Goal: Transaction & Acquisition: Purchase product/service

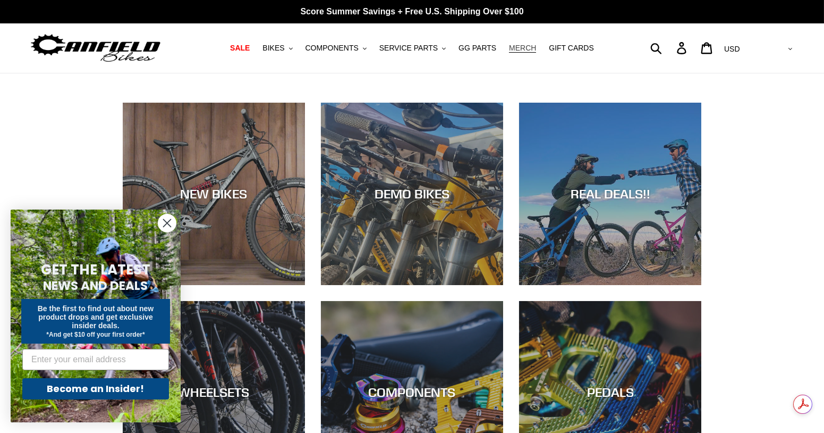
click at [520, 50] on span "MERCH" at bounding box center [522, 48] width 27 height 9
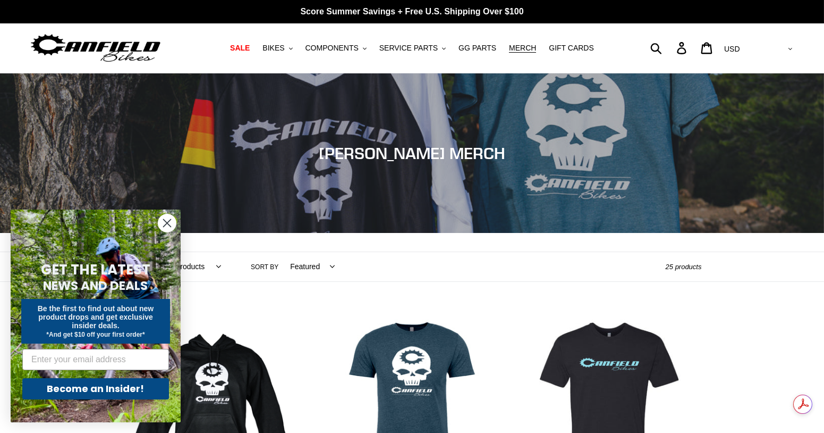
click at [167, 223] on icon "Close dialog" at bounding box center [167, 222] width 7 height 7
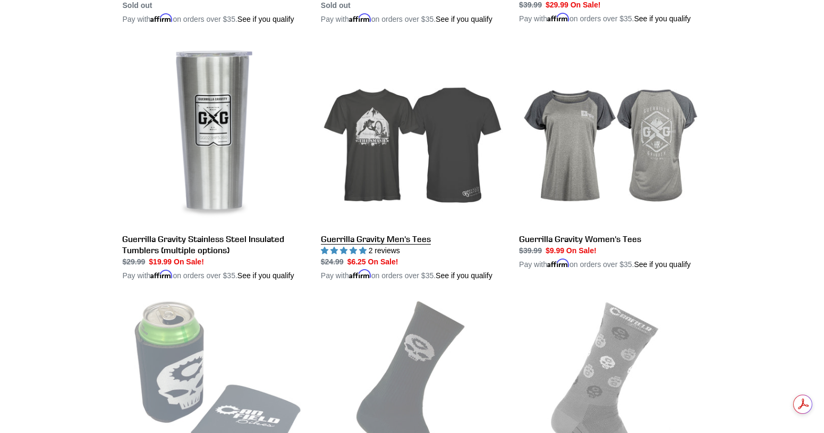
click at [434, 158] on link "Guerrilla Gravity Men's Tees" at bounding box center [412, 163] width 182 height 238
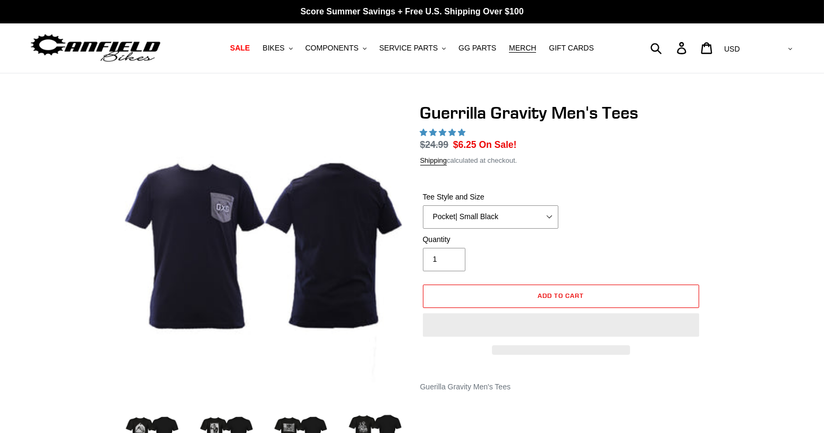
select select "highest-rating"
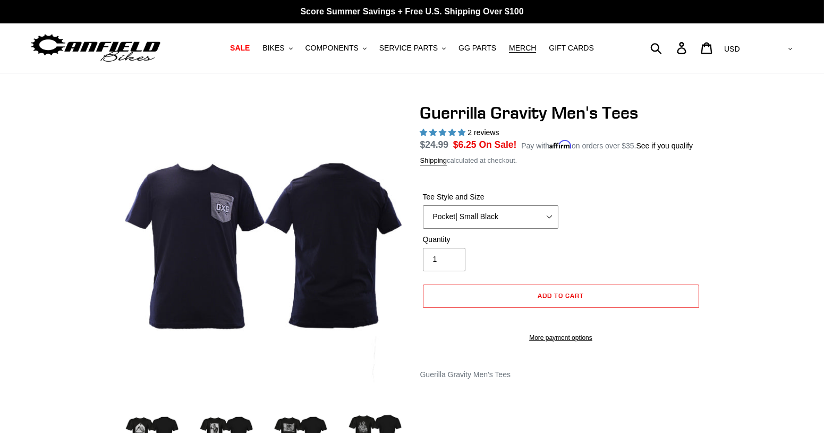
click at [538, 210] on select "Let It Rip | Small Green Let It Rip | Medium Green Megatrail | Small Black Mega…" at bounding box center [491, 216] width 136 height 23
select select "Reach Gnarvana | Small Gold"
click at [423, 205] on select "Let It Rip | Small Green Let It Rip | Medium Green Megatrail | Small Black Mega…" at bounding box center [491, 216] width 136 height 23
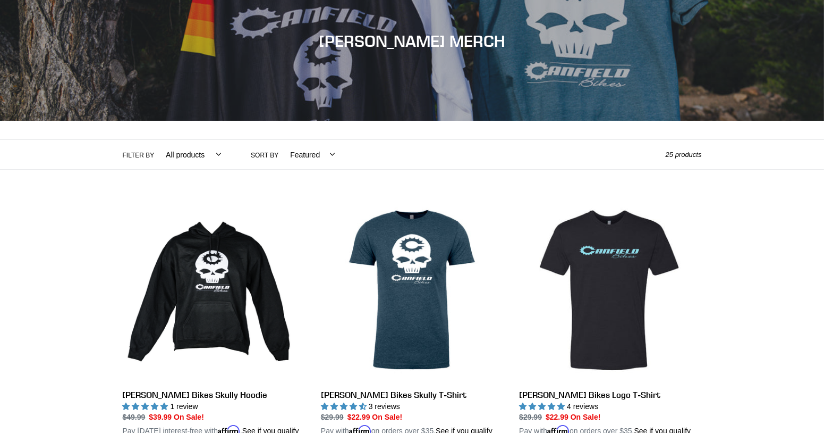
scroll to position [201, 0]
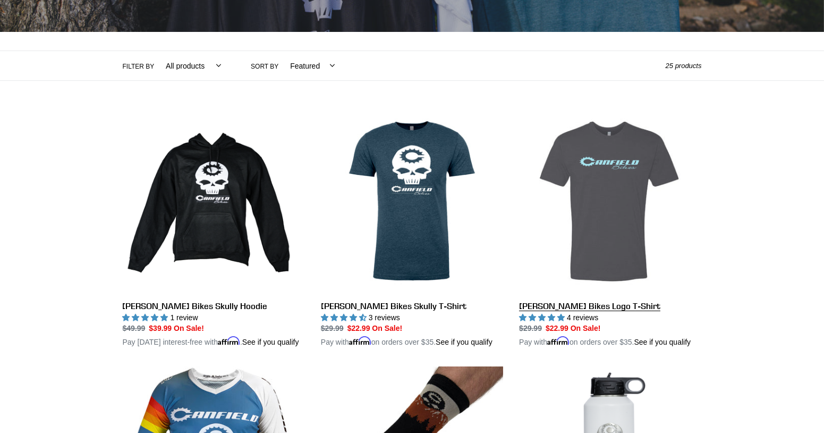
click at [596, 181] on link "[PERSON_NAME] Bikes Logo T-Shirt" at bounding box center [610, 229] width 182 height 238
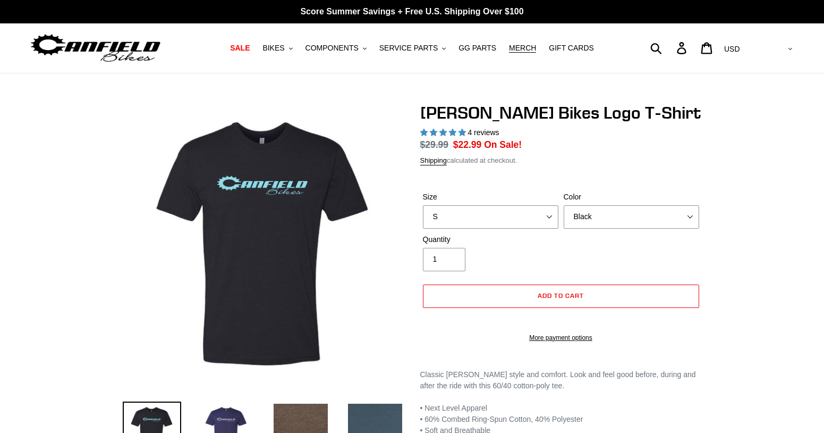
select select "highest-rating"
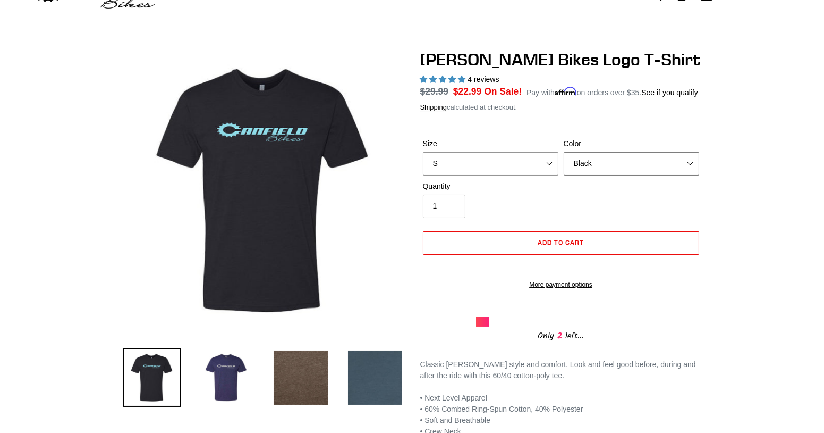
click at [641, 166] on select "Black Brown [GEOGRAPHIC_DATA] Storm Blue" at bounding box center [632, 163] width 136 height 23
click at [564, 152] on select "Black Brown Indigo Storm Blue" at bounding box center [632, 163] width 136 height 23
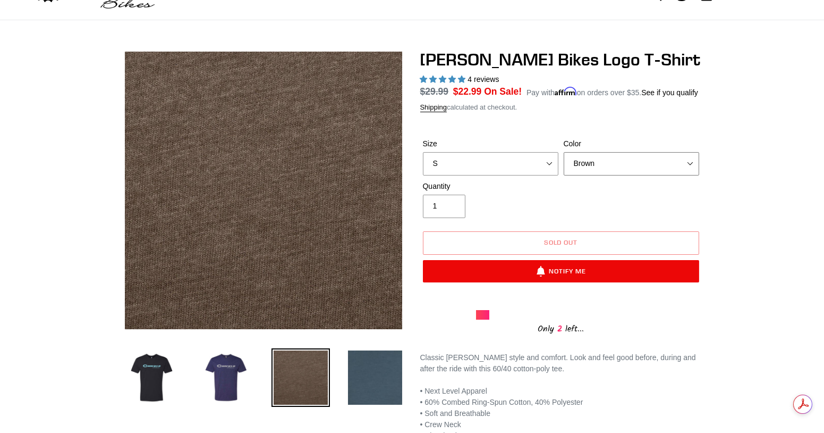
click at [682, 162] on select "Black Brown Indigo Storm Blue" at bounding box center [632, 163] width 136 height 23
click at [564, 152] on select "Black Brown Indigo Storm Blue" at bounding box center [632, 163] width 136 height 23
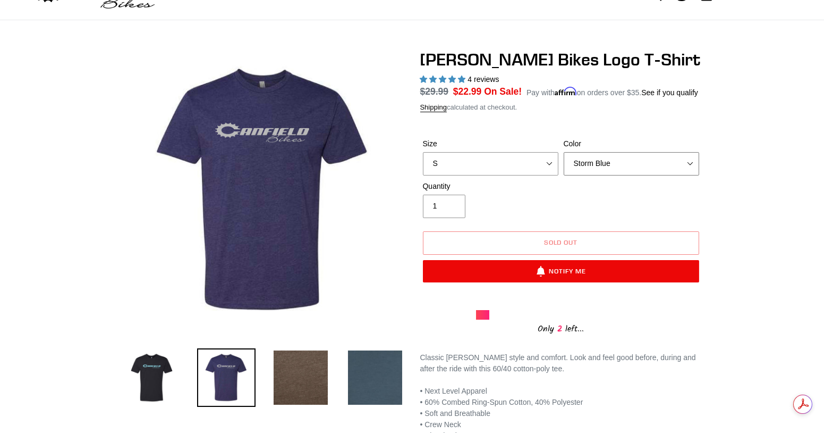
click at [668, 161] on select "Black Brown [GEOGRAPHIC_DATA] Storm Blue" at bounding box center [632, 163] width 136 height 23
click at [564, 152] on select "Black Brown Indigo Storm Blue" at bounding box center [632, 163] width 136 height 23
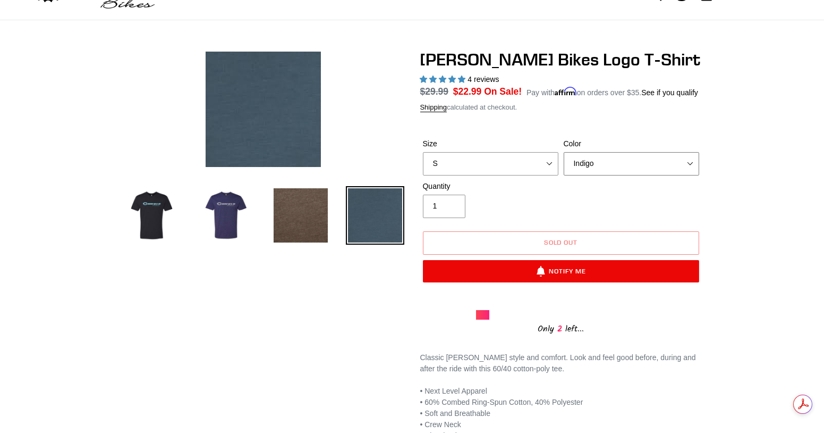
click at [669, 162] on select "Black Brown Indigo Storm Blue" at bounding box center [632, 163] width 136 height 23
click at [564, 152] on select "Black Brown Indigo Storm Blue" at bounding box center [632, 163] width 136 height 23
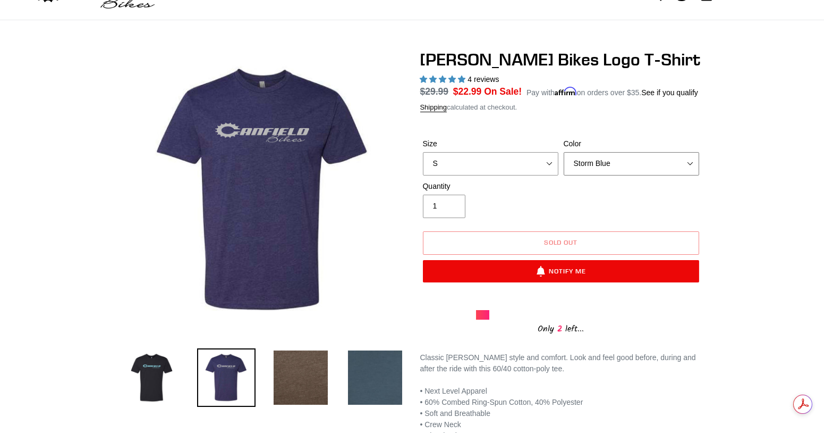
click at [663, 163] on select "Black Brown Indigo Storm Blue" at bounding box center [632, 163] width 136 height 23
click at [564, 152] on select "Black Brown Indigo Storm Blue" at bounding box center [632, 163] width 136 height 23
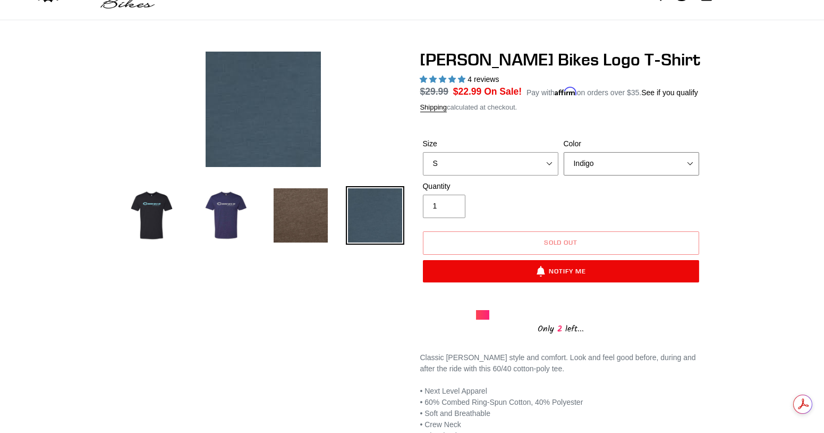
click at [666, 162] on select "Black Brown Indigo Storm Blue" at bounding box center [632, 163] width 136 height 23
click at [564, 152] on select "Black Brown Indigo Storm Blue" at bounding box center [632, 163] width 136 height 23
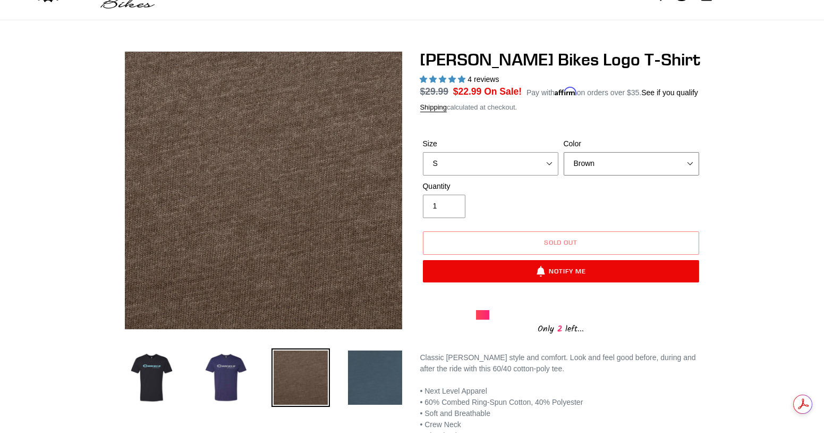
click at [665, 163] on select "Black Brown Indigo Storm Blue" at bounding box center [632, 163] width 136 height 23
select select "Black"
click at [564, 152] on select "Black Brown Indigo Storm Blue" at bounding box center [632, 163] width 136 height 23
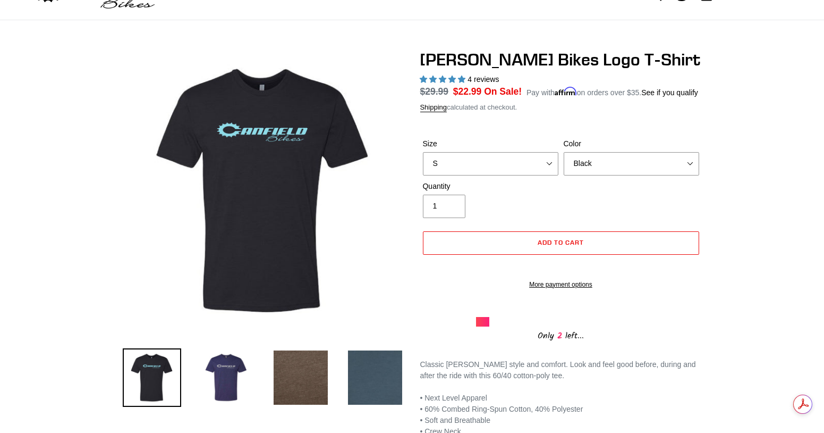
drag, startPoint x: 732, startPoint y: 181, endPoint x: 733, endPoint y: 175, distance: 6.1
click at [732, 179] on div "Previous slide" at bounding box center [412, 254] width 824 height 410
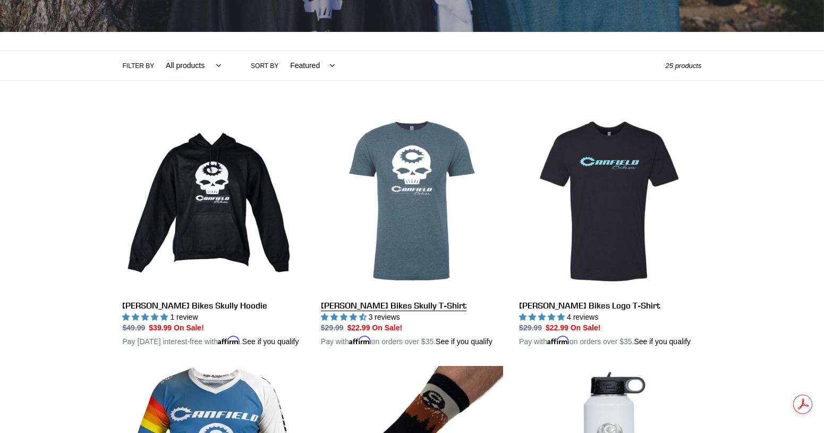
click at [442, 192] on link "[PERSON_NAME] Bikes Skully T-Shirt" at bounding box center [412, 229] width 182 height 238
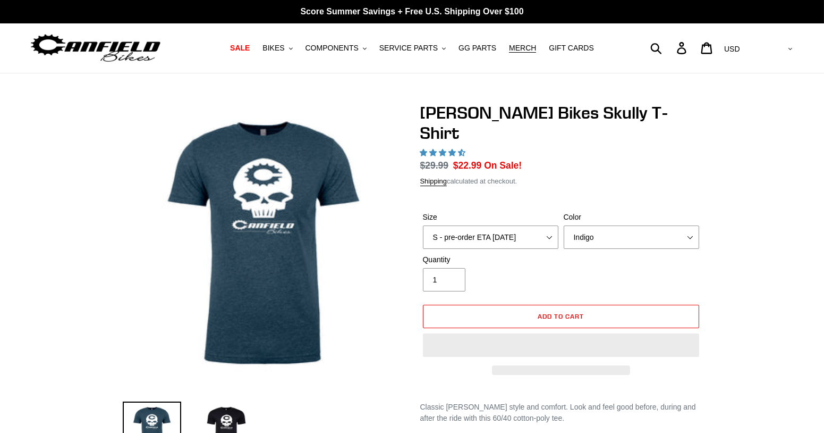
select select "highest-rating"
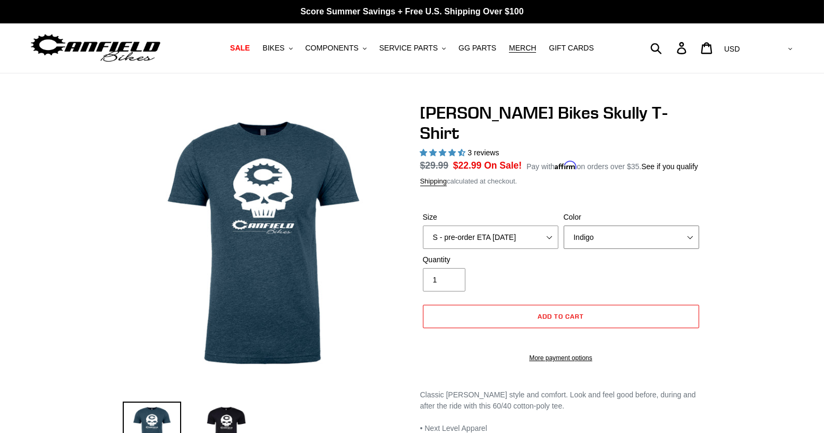
click at [667, 225] on select "Indigo Black" at bounding box center [632, 236] width 136 height 23
click at [564, 225] on select "Indigo Black" at bounding box center [632, 236] width 136 height 23
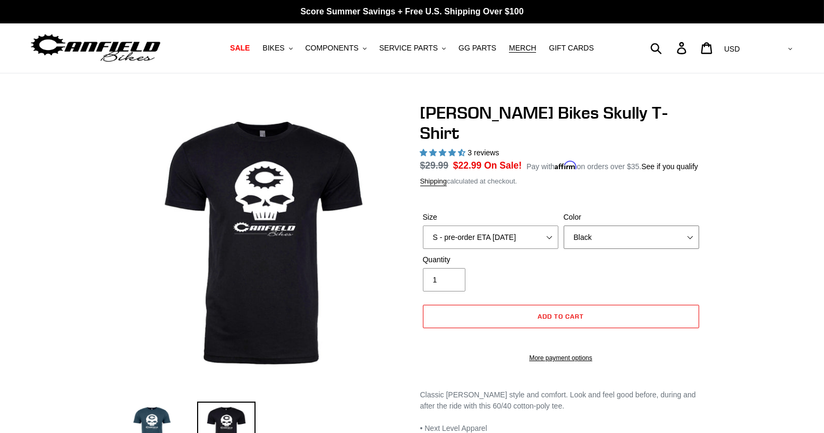
click at [647, 225] on select "Indigo Black" at bounding box center [632, 236] width 136 height 23
select select "Indigo"
click at [564, 225] on select "Indigo Black" at bounding box center [632, 236] width 136 height 23
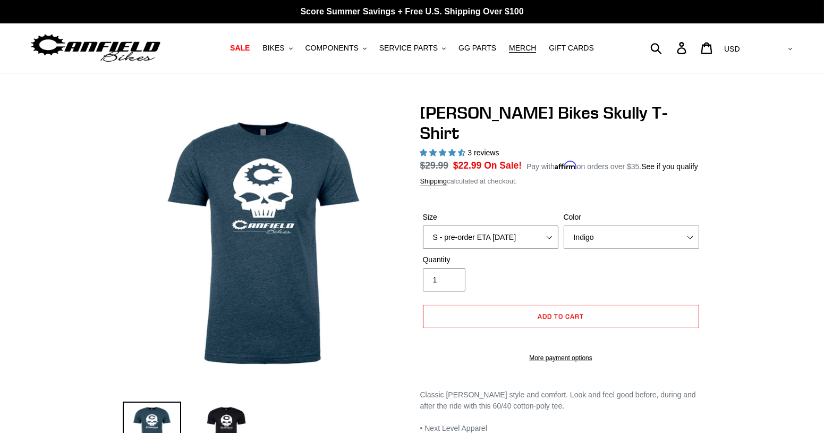
click at [536, 225] on select "S - pre-order ETA 9/20/25 M - pre-order ETA 9/20/25 L - pre-order ETA 9/20/25 X…" at bounding box center [491, 236] width 136 height 23
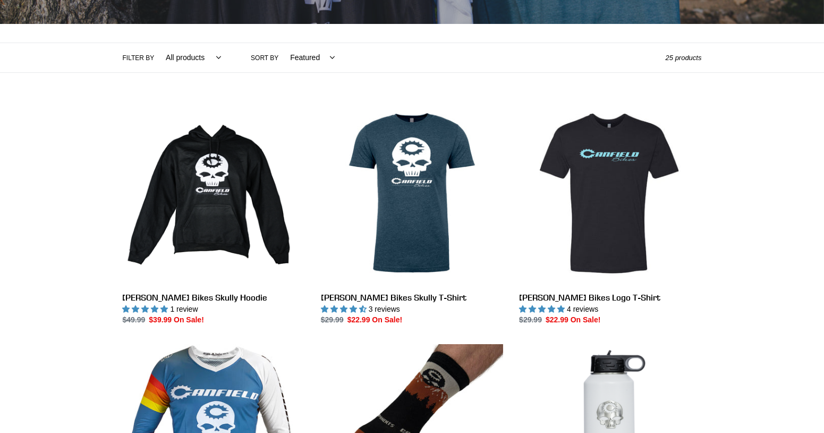
scroll to position [201, 0]
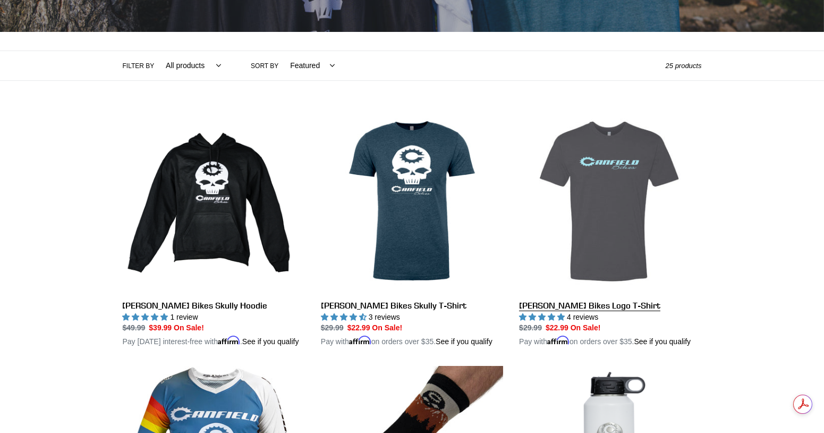
click at [632, 189] on link "[PERSON_NAME] Bikes Logo T-Shirt" at bounding box center [610, 229] width 182 height 238
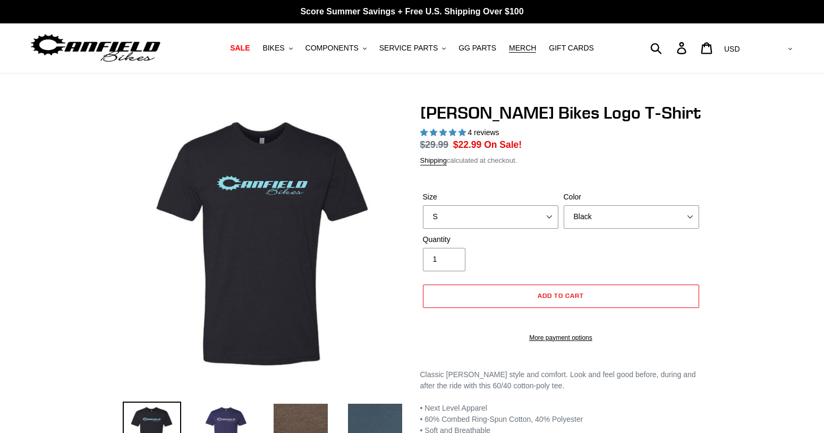
select select "highest-rating"
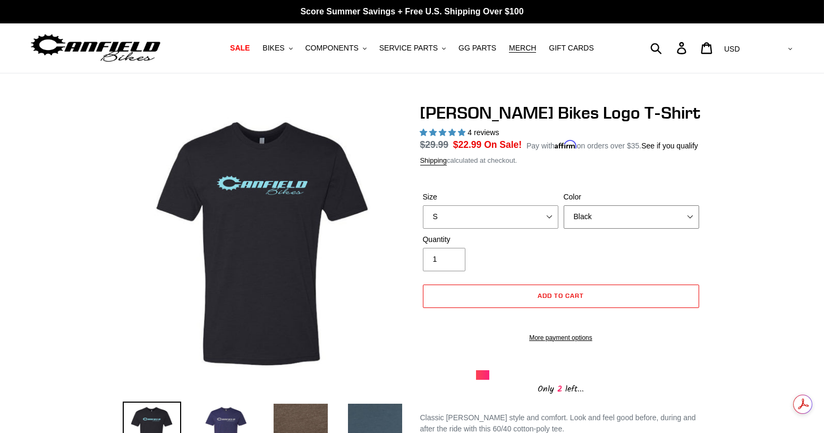
drag, startPoint x: 692, startPoint y: 207, endPoint x: 683, endPoint y: 213, distance: 10.8
click at [690, 208] on select "Black Brown Indigo Storm Blue" at bounding box center [632, 216] width 136 height 23
click at [564, 205] on select "Black Brown Indigo Storm Blue" at bounding box center [632, 216] width 136 height 23
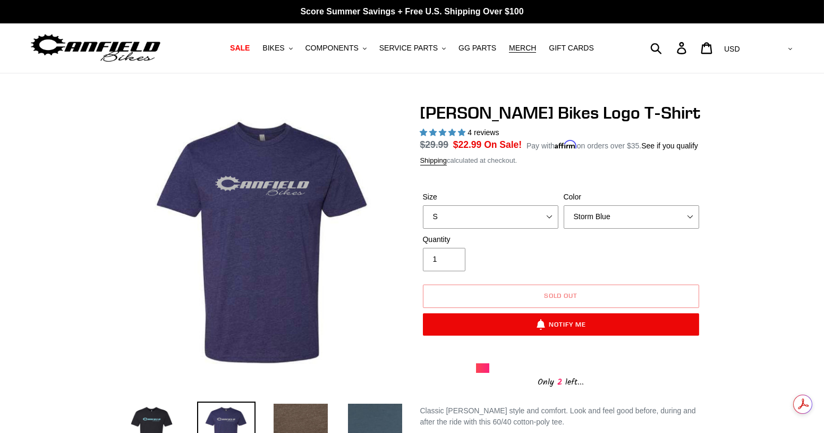
click at [786, 206] on div "Previous slide" at bounding box center [412, 304] width 824 height 403
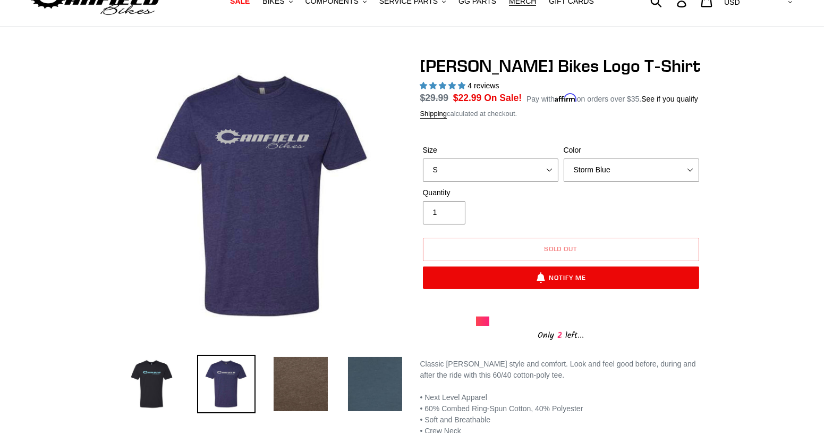
scroll to position [53, 0]
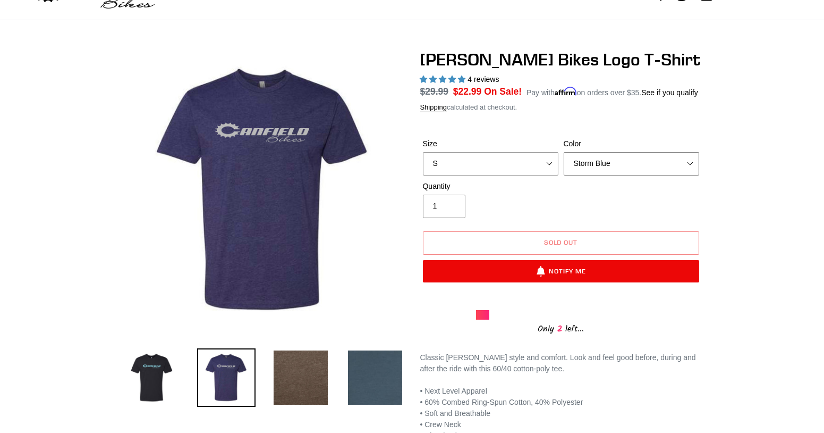
click at [678, 170] on select "Black Brown Indigo Storm Blue" at bounding box center [632, 163] width 136 height 23
select select "Indigo"
click at [564, 152] on select "Black Brown Indigo Storm Blue" at bounding box center [632, 163] width 136 height 23
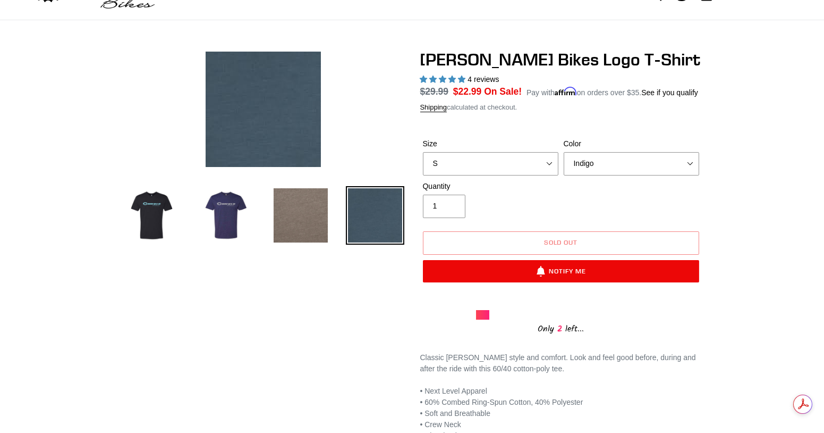
click at [311, 215] on img at bounding box center [301, 215] width 58 height 58
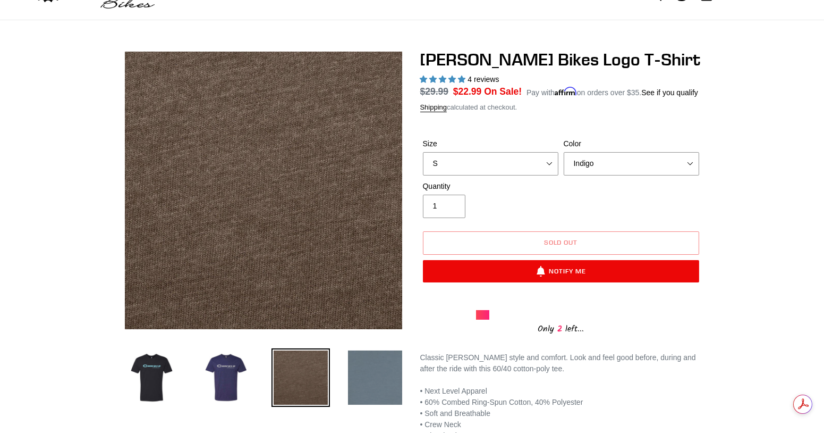
click at [381, 373] on img at bounding box center [375, 377] width 58 height 58
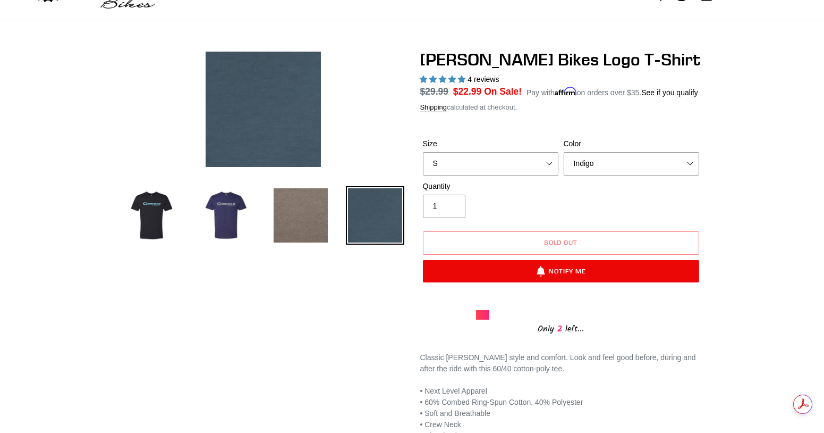
click at [296, 200] on img at bounding box center [301, 215] width 58 height 58
